Goal: Entertainment & Leisure: Consume media (video, audio)

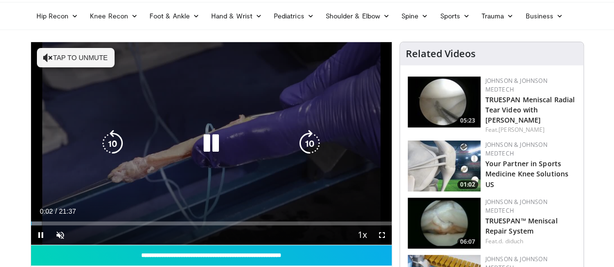
scroll to position [49, 0]
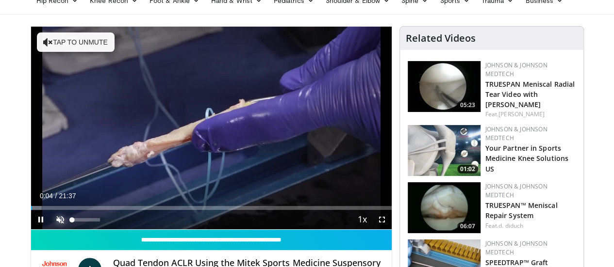
click at [50, 229] on span "Video Player" at bounding box center [59, 219] width 19 height 19
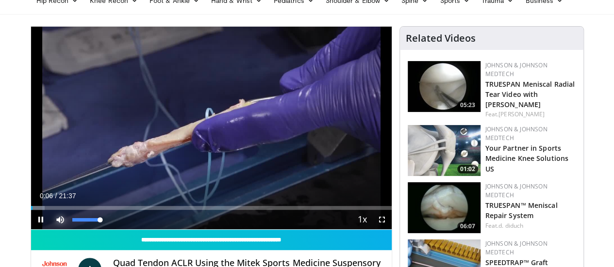
drag, startPoint x: 74, startPoint y: 236, endPoint x: 123, endPoint y: 236, distance: 49.0
click at [123, 229] on div "Current Time 0:06 / Duration 21:37 Pause Skip Backward Skip Forward Mute 100% L…" at bounding box center [211, 219] width 360 height 19
click at [391, 229] on span "Video Player" at bounding box center [381, 219] width 19 height 19
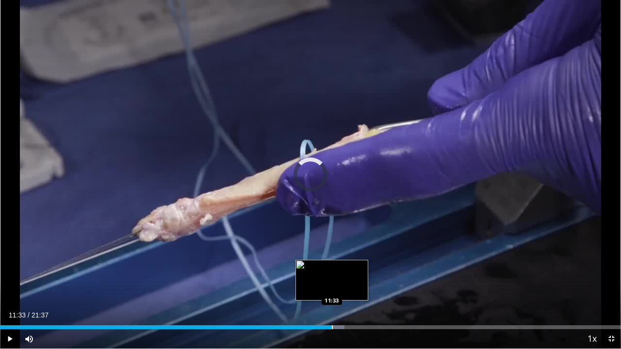
click at [331, 267] on div "Loaded : 55.48% 11:33 11:33" at bounding box center [310, 327] width 621 height 4
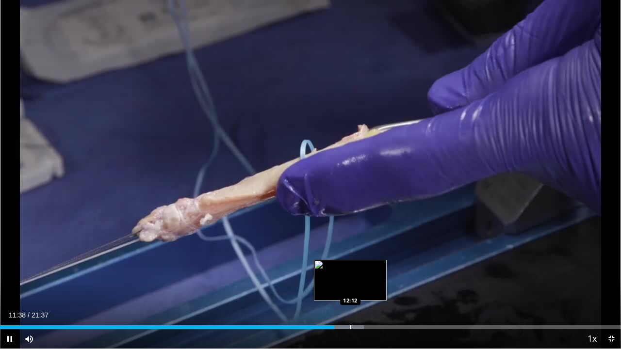
click at [350, 267] on div "Progress Bar" at bounding box center [350, 327] width 1 height 4
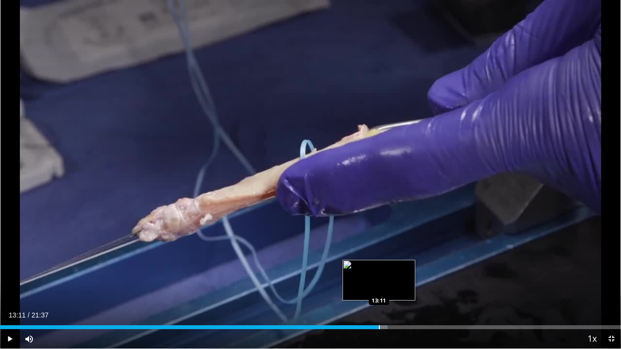
click at [379, 267] on div "Progress Bar" at bounding box center [379, 327] width 1 height 4
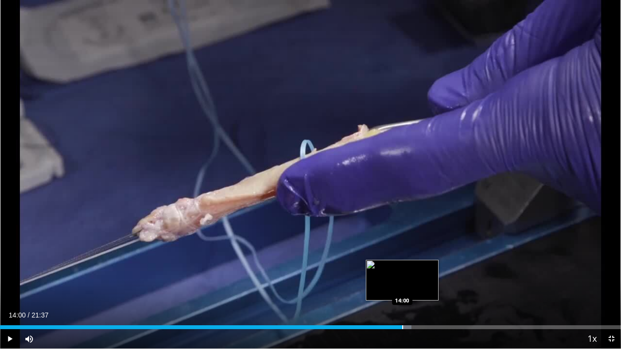
click at [402, 267] on div "Progress Bar" at bounding box center [402, 327] width 1 height 4
click at [416, 267] on div "Progress Bar" at bounding box center [416, 327] width 1 height 4
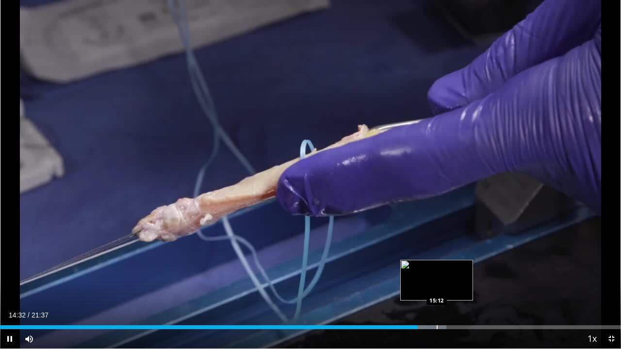
click at [437, 267] on div "Progress Bar" at bounding box center [437, 327] width 1 height 4
click at [456, 267] on div "Progress Bar" at bounding box center [456, 327] width 1 height 4
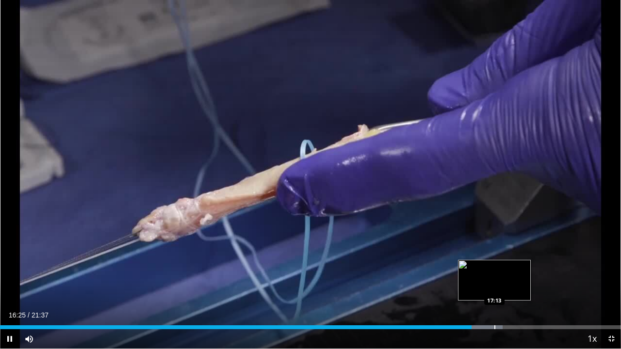
click at [494, 267] on div "Progress Bar" at bounding box center [494, 327] width 1 height 4
click at [478, 267] on div "Progress Bar" at bounding box center [478, 327] width 1 height 4
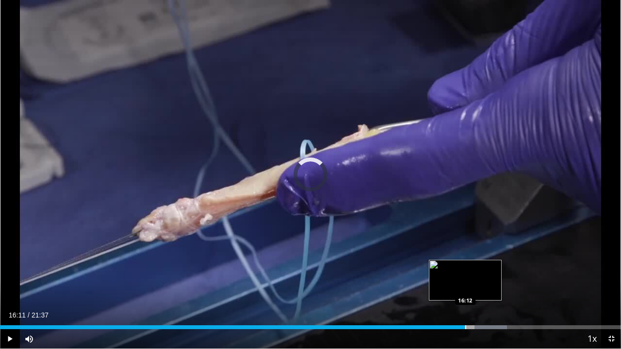
click at [465, 267] on div "Loaded : 81.67% 16:11 16:12" at bounding box center [310, 327] width 621 height 4
